Goal: Register for event/course

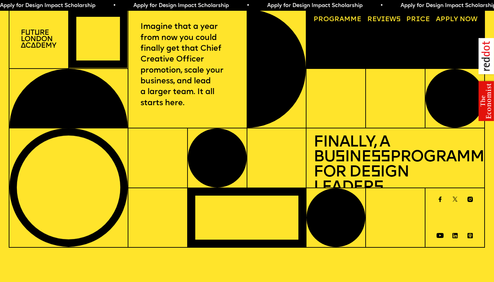
click at [340, 17] on span "a" at bounding box center [341, 19] width 5 height 7
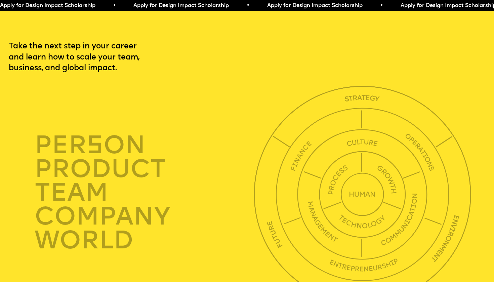
scroll to position [1686, 0]
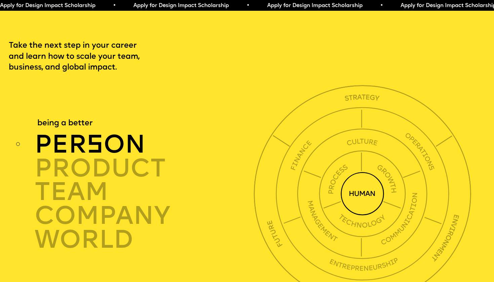
click at [92, 133] on span "s" at bounding box center [95, 146] width 17 height 26
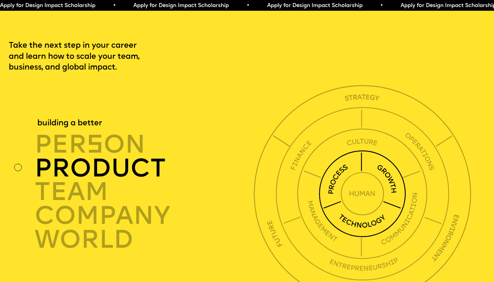
click at [95, 156] on div "product" at bounding box center [146, 168] width 222 height 24
click at [359, 172] on img at bounding box center [362, 193] width 43 height 43
click at [345, 152] on img at bounding box center [362, 193] width 87 height 87
click at [319, 137] on img at bounding box center [362, 193] width 130 height 130
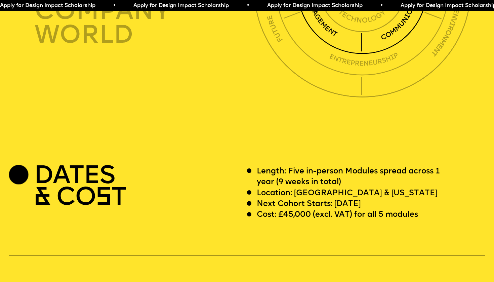
scroll to position [1893, 0]
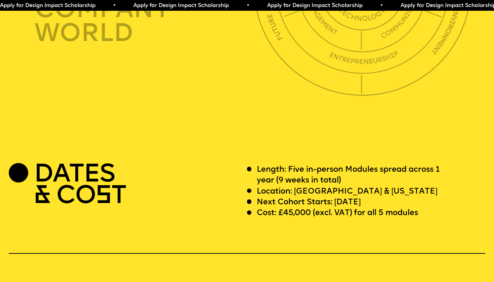
click at [92, 164] on h2 "DATES & CO S T" at bounding box center [80, 185] width 92 height 43
click at [265, 186] on p "Location: [GEOGRAPHIC_DATA] & [US_STATE]" at bounding box center [347, 191] width 181 height 11
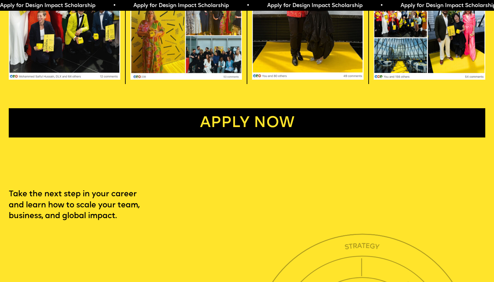
scroll to position [1537, 0]
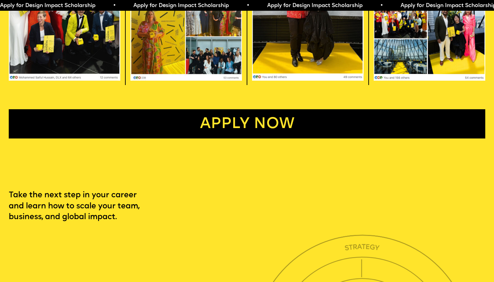
click at [236, 115] on link "Apply now" at bounding box center [247, 124] width 477 height 30
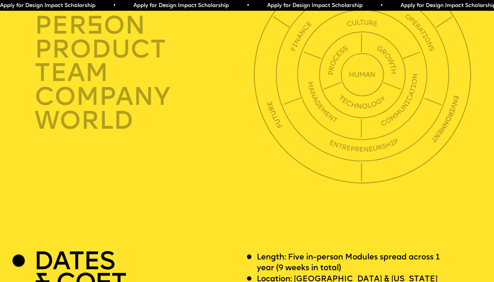
scroll to position [1796, 0]
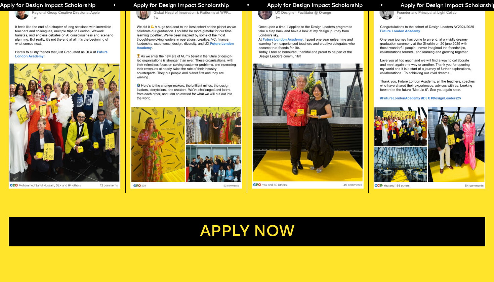
scroll to position [1428, 0]
